Goal: Communication & Community: Share content

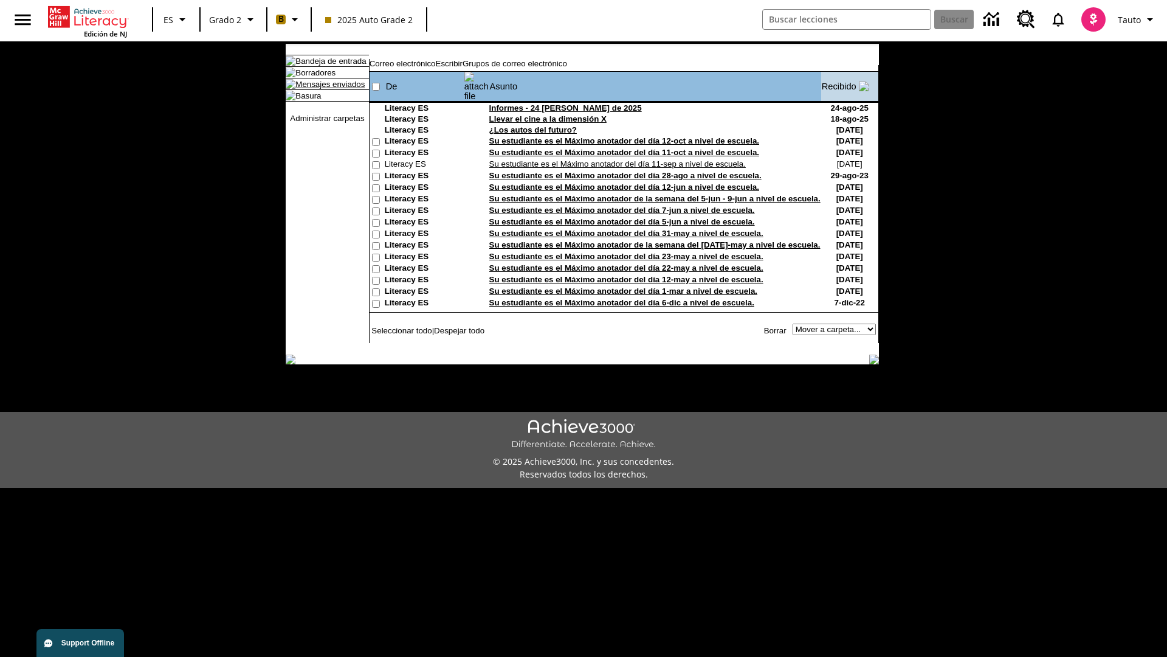
click at [324, 89] on link "Mensajes enviados" at bounding box center [329, 84] width 69 height 9
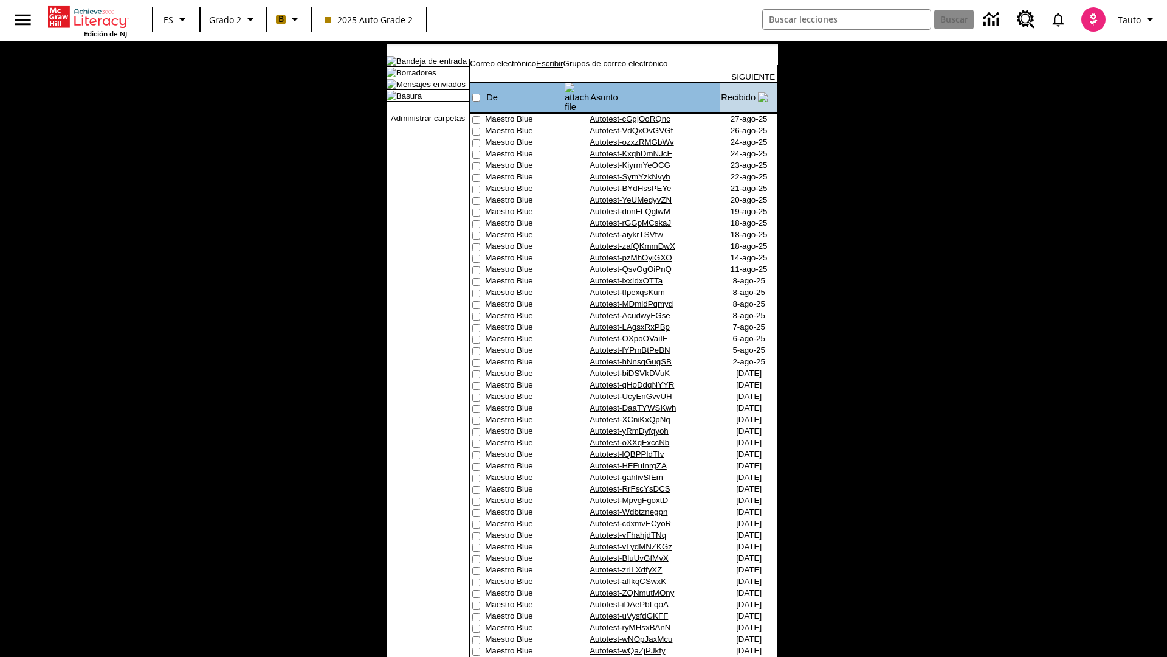
click at [563, 68] on link "Escribir" at bounding box center [549, 63] width 27 height 9
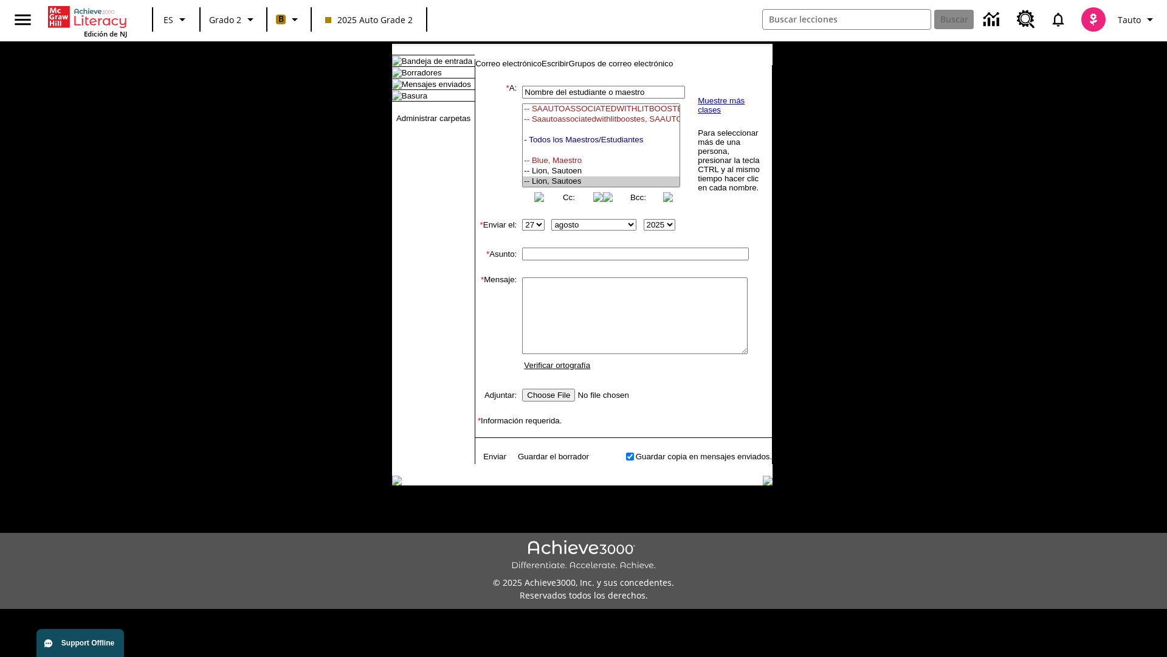
select select "U,21437111,1"
type input "Autotest-UshaaiwKjx"
type textarea "email body message"
click at [489, 461] on link "Enviar" at bounding box center [494, 456] width 23 height 9
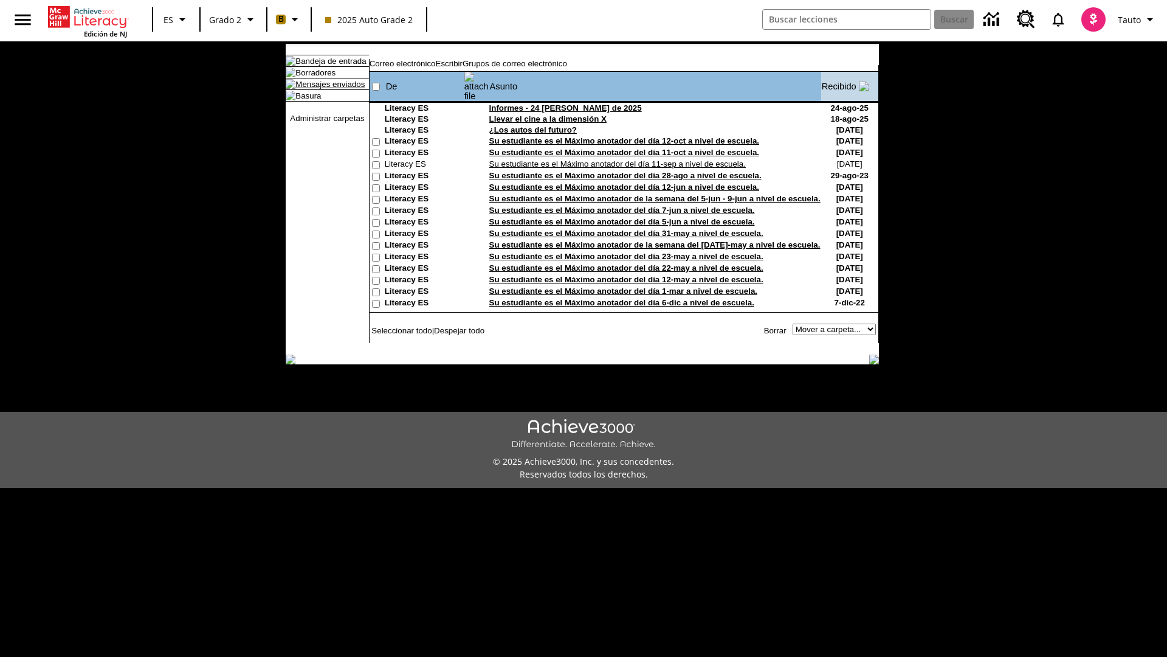
click at [324, 89] on link "Mensajes enviados" at bounding box center [329, 84] width 69 height 9
